Goal: Find specific page/section: Find specific page/section

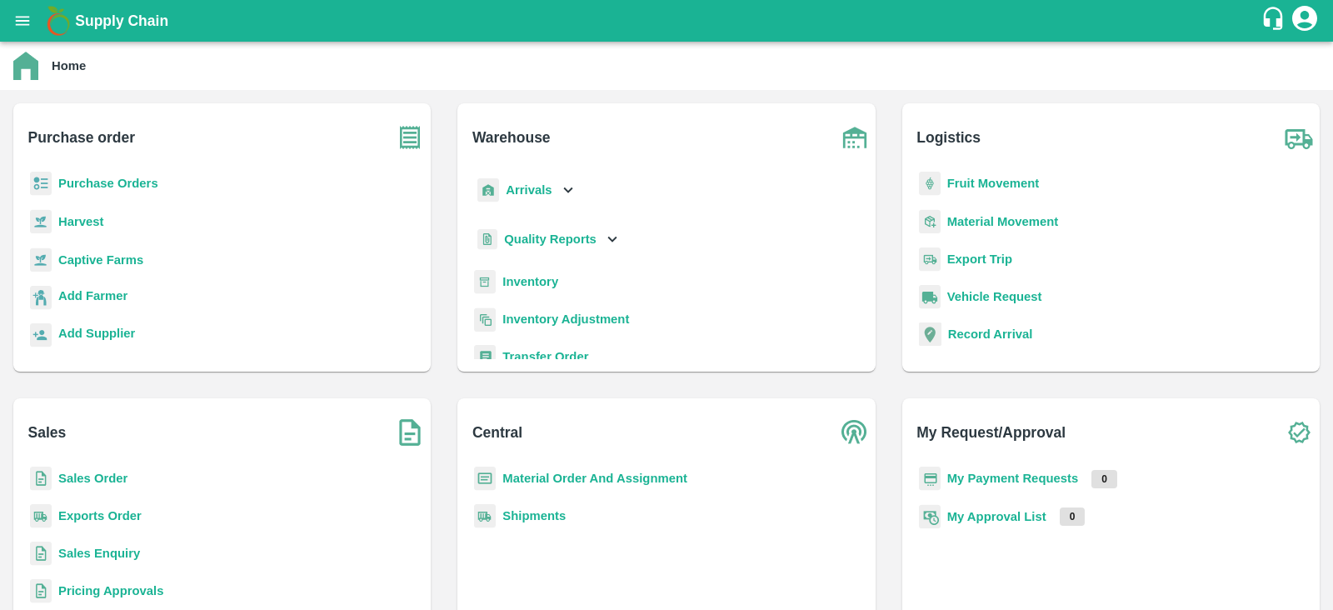
scroll to position [8, 0]
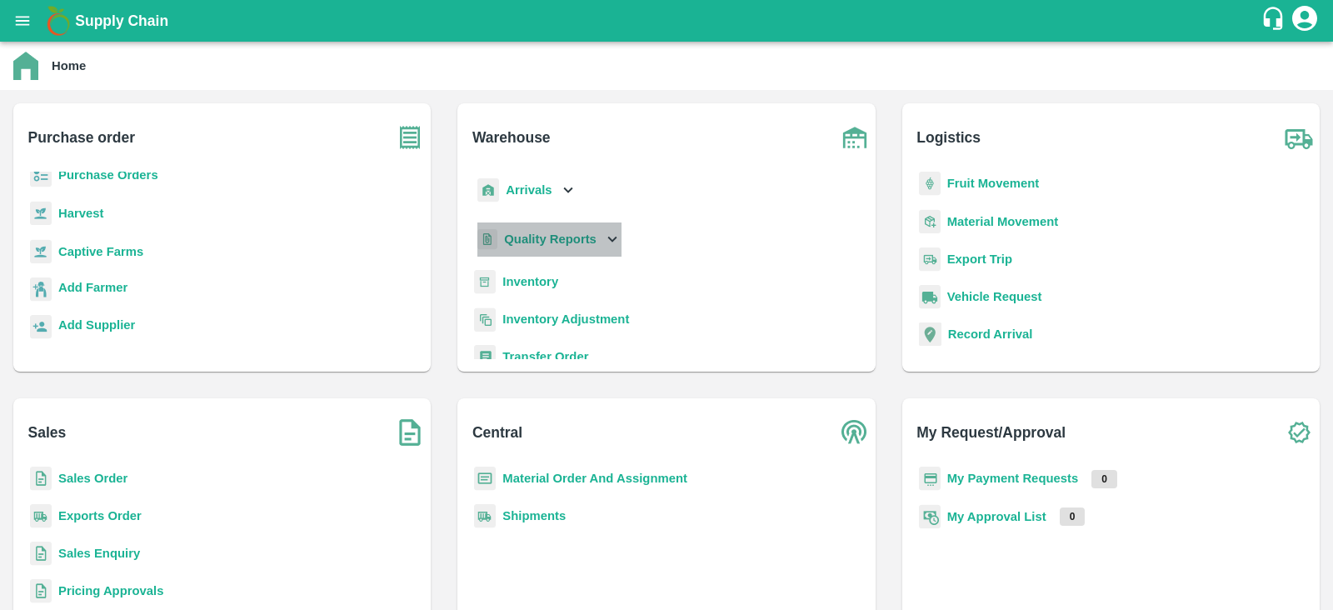
click at [607, 242] on icon at bounding box center [612, 239] width 18 height 18
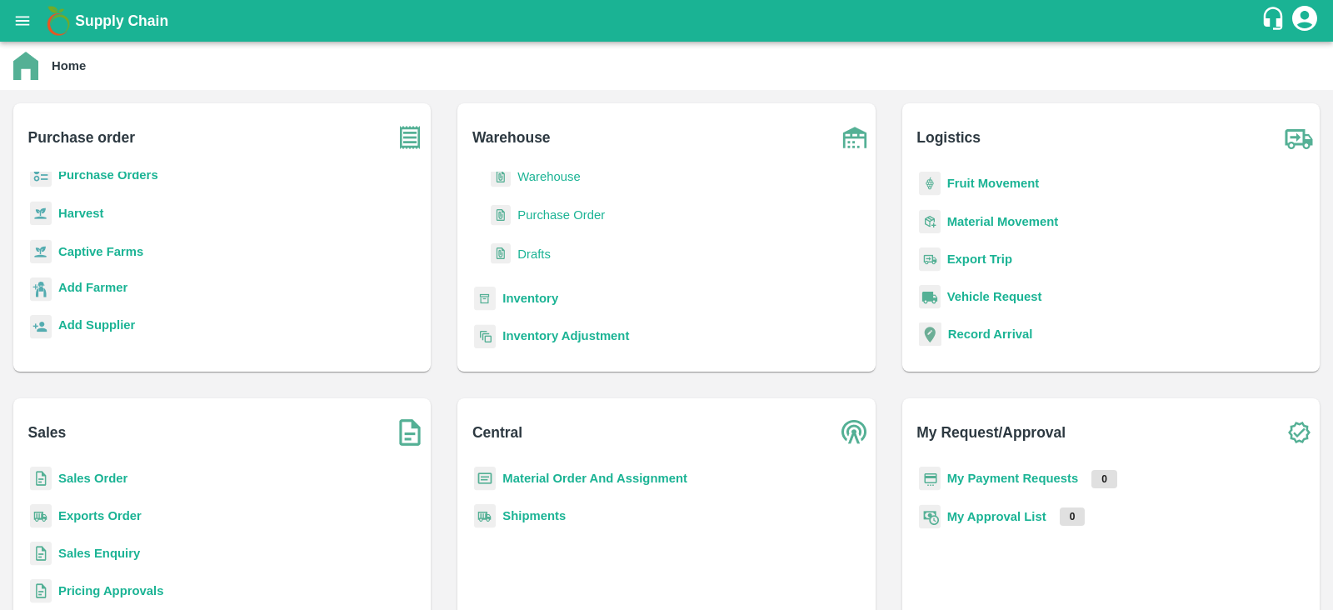
scroll to position [17, 0]
click at [566, 260] on span "Warehouse" at bounding box center [548, 258] width 62 height 18
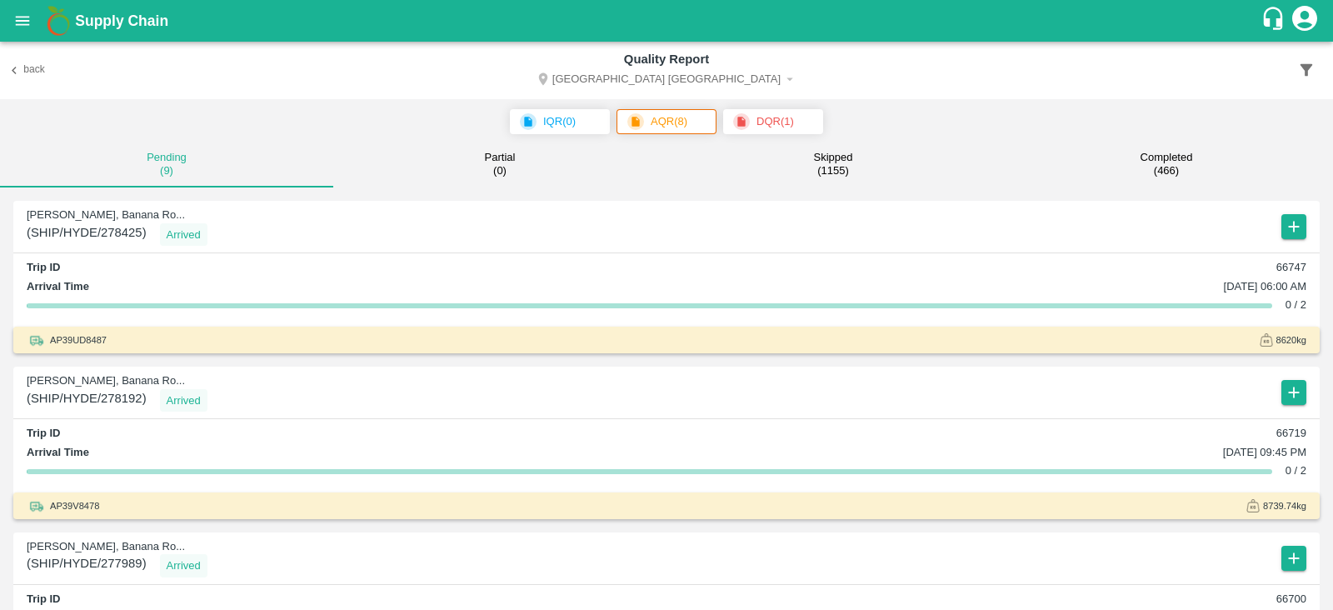
click at [1065, 66] on div "Back Quality Report [GEOGRAPHIC_DATA] [GEOGRAPHIC_DATA]" at bounding box center [666, 70] width 1333 height 57
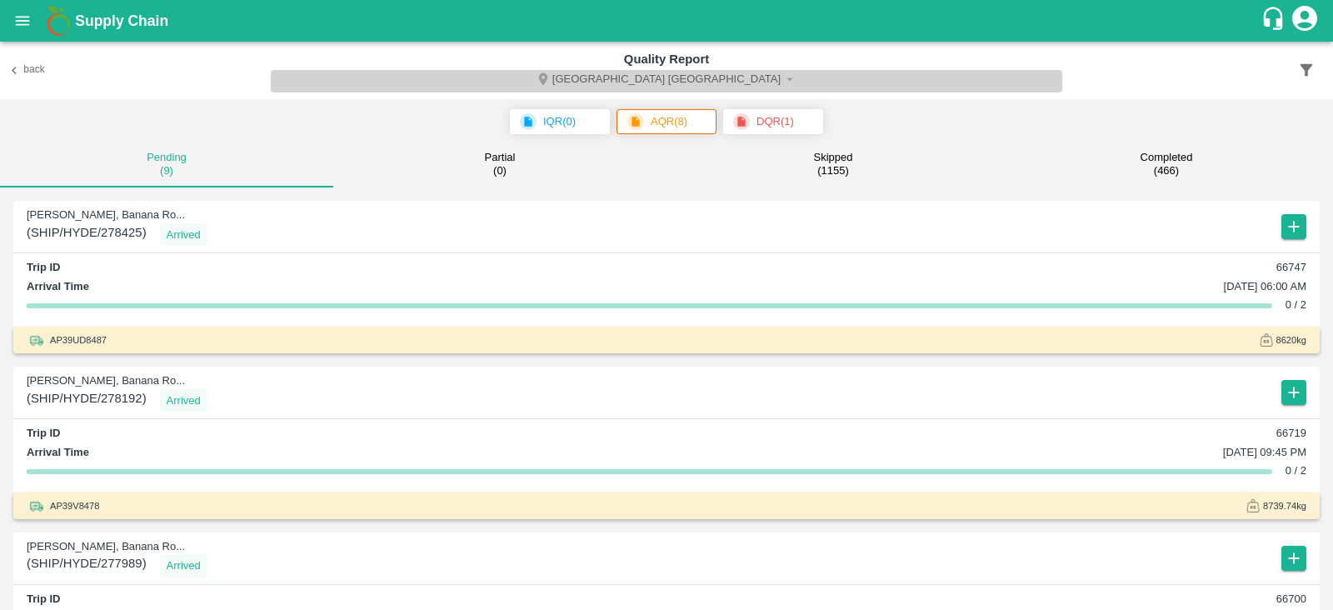
click at [782, 82] on icon "Select DC" at bounding box center [789, 79] width 15 height 15
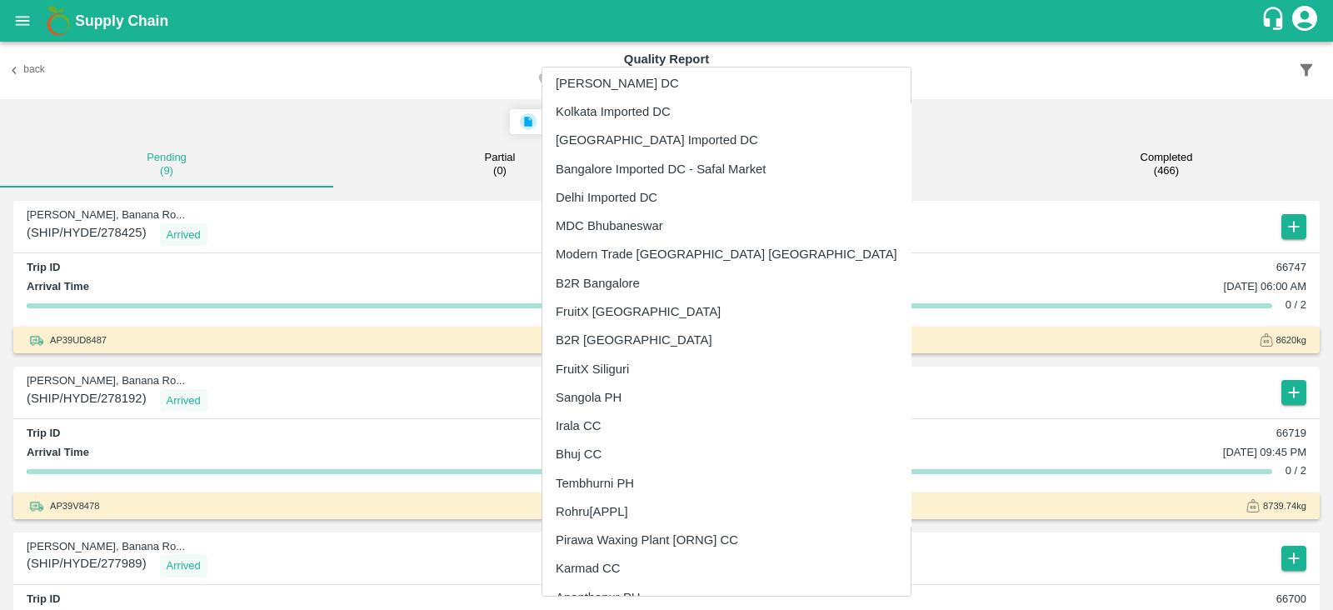
scroll to position [181, 0]
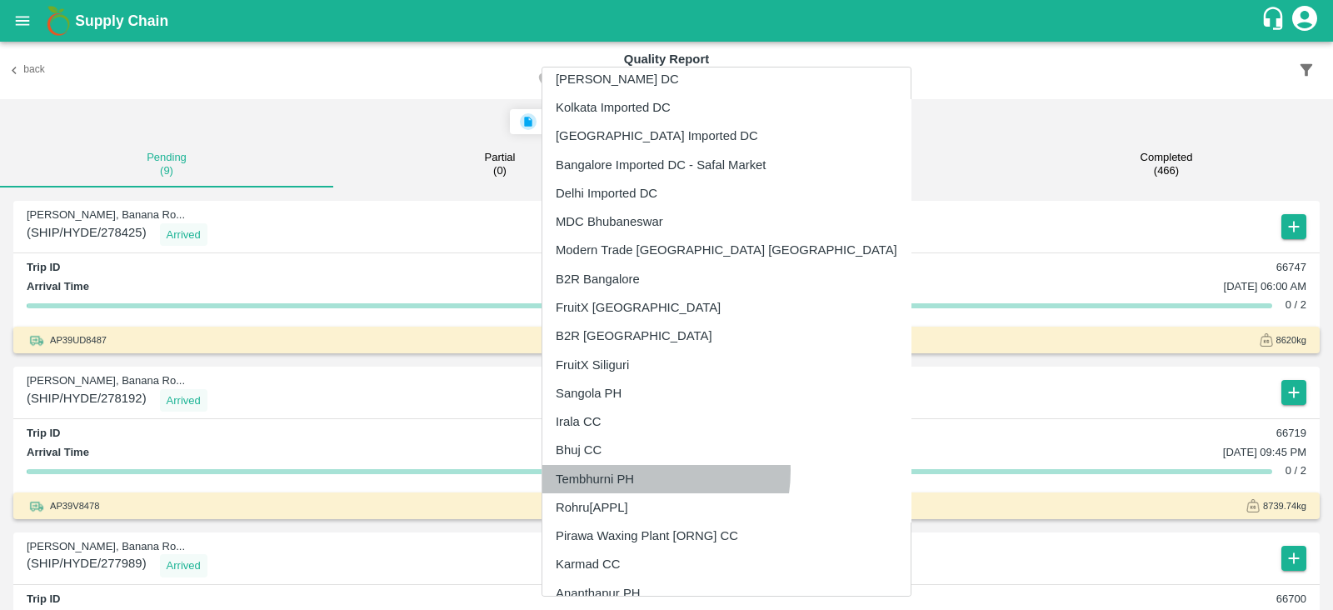
click at [635, 469] on li "Tembhurni PH" at bounding box center [726, 479] width 368 height 28
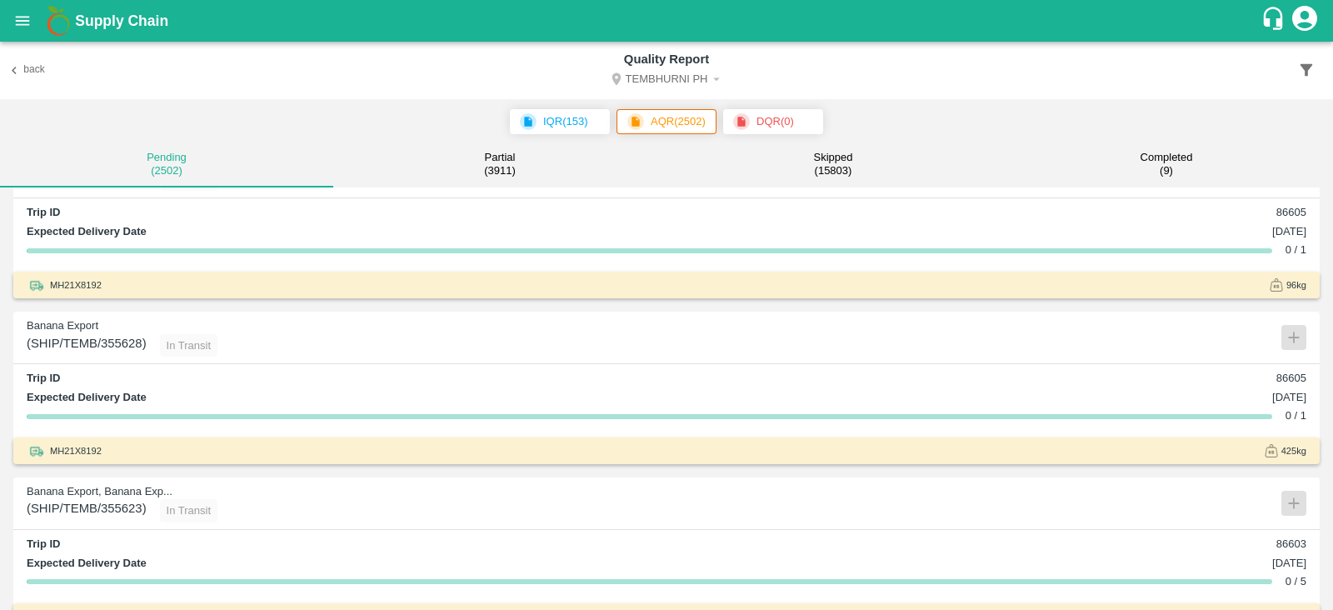
scroll to position [56, 0]
click at [59, 457] on span "MH21X8192" at bounding box center [76, 449] width 52 height 15
